Goal: Navigation & Orientation: Go to known website

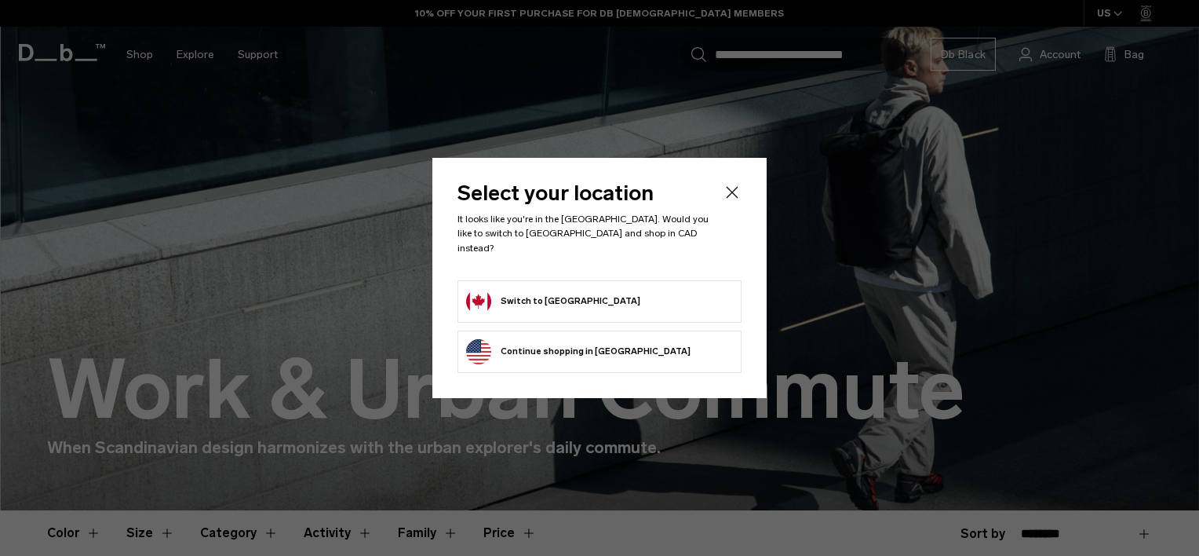
click at [584, 295] on form "Switch to [GEOGRAPHIC_DATA]" at bounding box center [599, 301] width 267 height 25
click at [518, 289] on button "Switch to [GEOGRAPHIC_DATA]" at bounding box center [553, 301] width 174 height 25
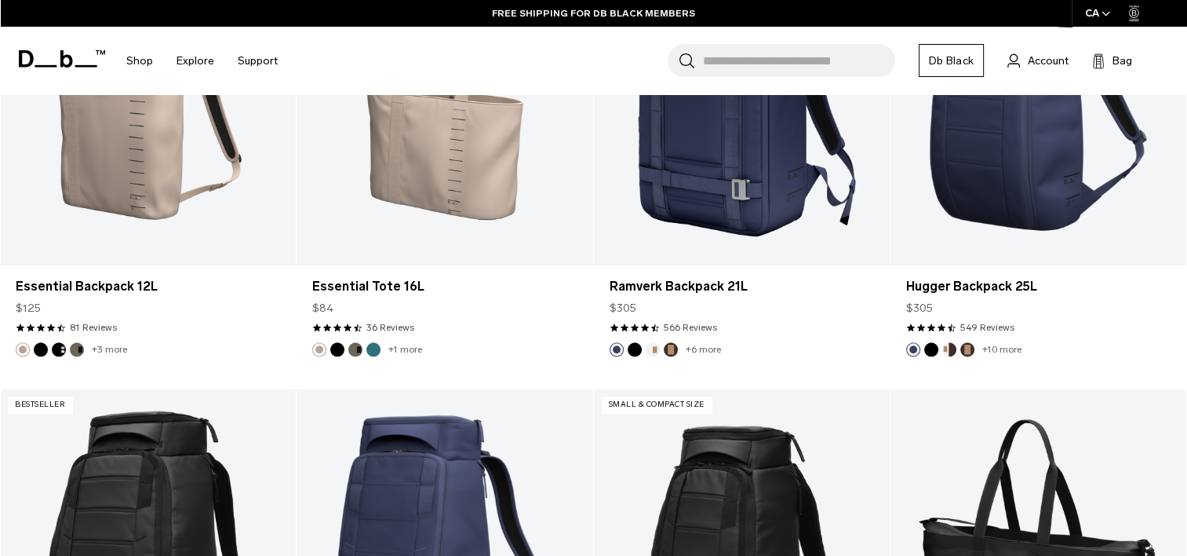
scroll to position [1554, 0]
